Goal: Transaction & Acquisition: Purchase product/service

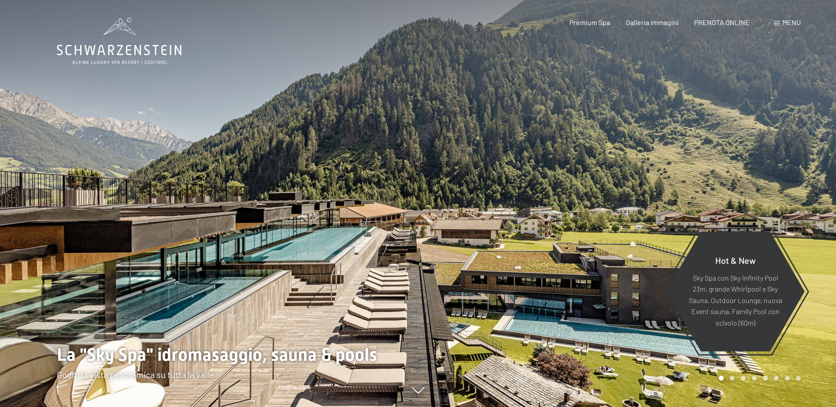
click at [788, 21] on span "Menu" at bounding box center [791, 22] width 19 height 8
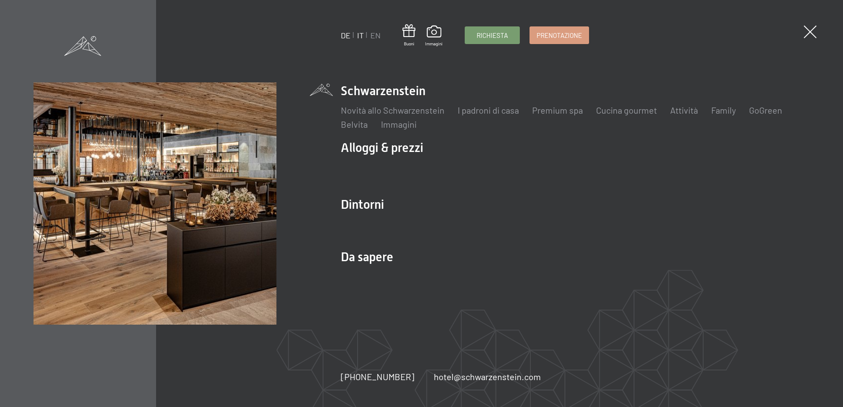
click at [346, 34] on link "DE" at bounding box center [346, 35] width 10 height 10
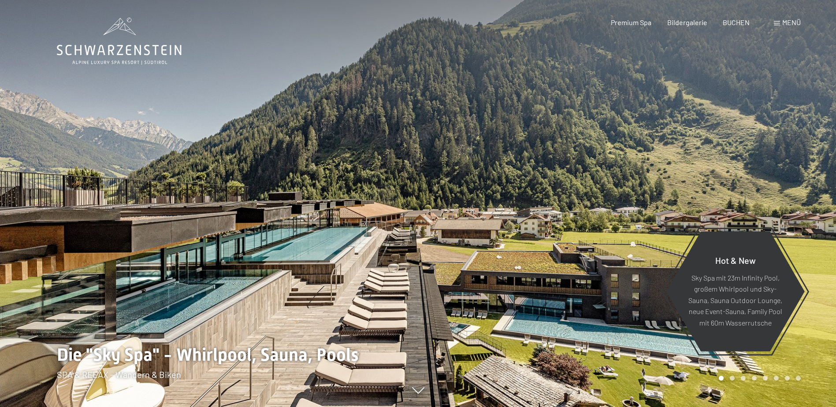
click at [783, 19] on span "Menü" at bounding box center [791, 22] width 19 height 8
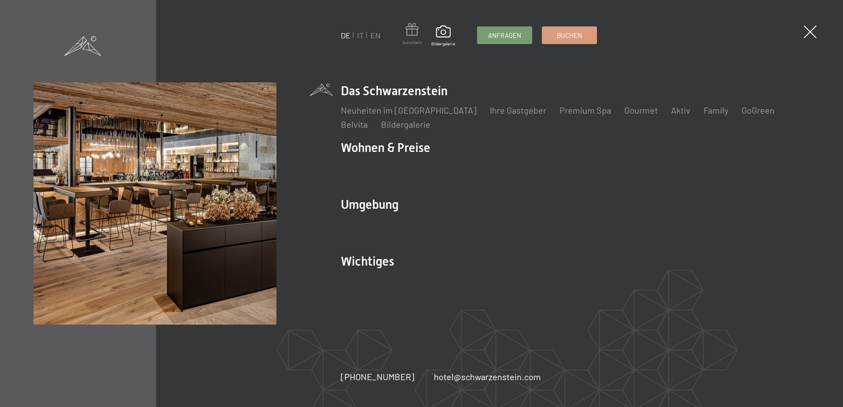
click at [417, 34] on span at bounding box center [411, 31] width 19 height 16
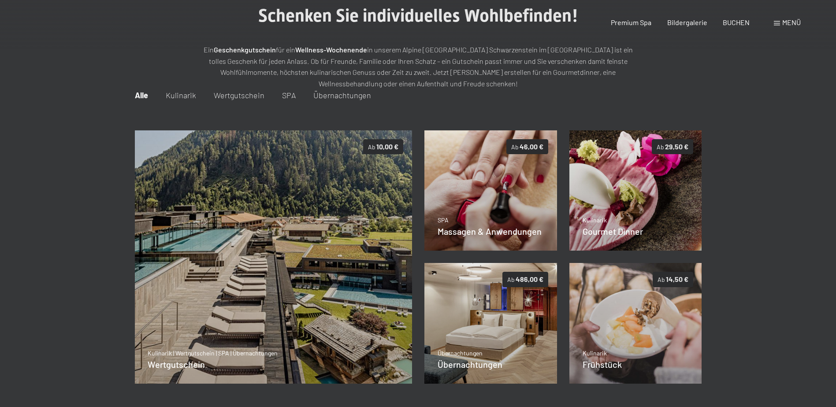
scroll to position [128, 0]
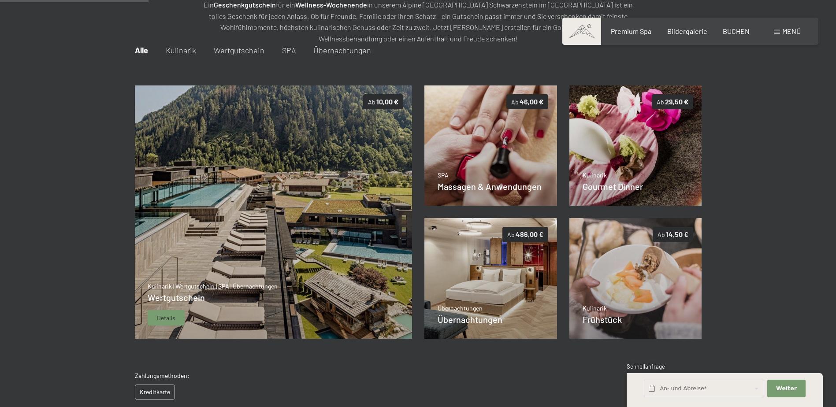
click at [298, 154] on img at bounding box center [273, 213] width 278 height 254
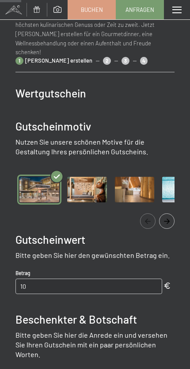
scroll to position [88, 0]
